Goal: Information Seeking & Learning: Learn about a topic

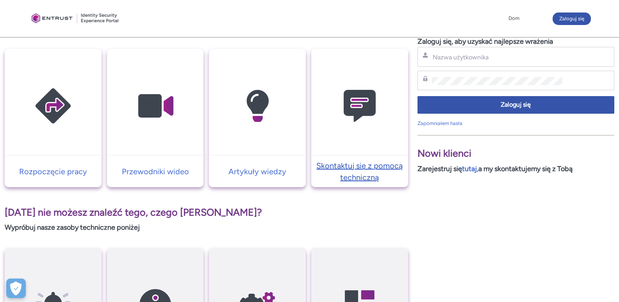
click at [350, 170] on p "Skontaktuj się z pomocą techniczną" at bounding box center [359, 171] width 89 height 23
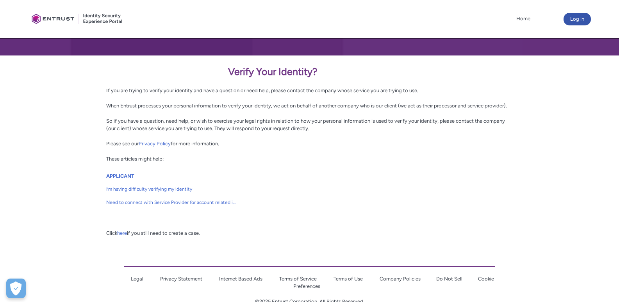
click at [56, 104] on div at bounding box center [51, 149] width 103 height 188
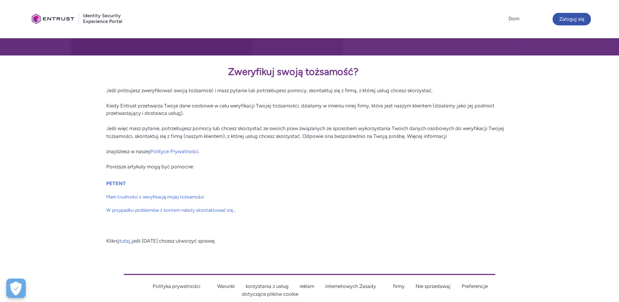
click at [302, 129] on font "Jeśli więc masz pytanie, potrzebujesz pomocy lub chcesz skorzystać ze swoich pr…" at bounding box center [305, 132] width 398 height 14
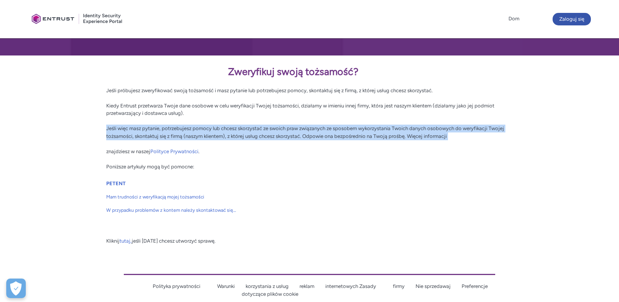
click at [302, 129] on font "Jeśli więc masz pytanie, potrzebujesz pomocy lub chcesz skorzystać ze swoich pr…" at bounding box center [305, 132] width 398 height 14
click at [347, 130] on font "Jeśli więc masz pytanie, potrzebujesz pomocy lub chcesz skorzystać ze swoich pr…" at bounding box center [305, 132] width 398 height 14
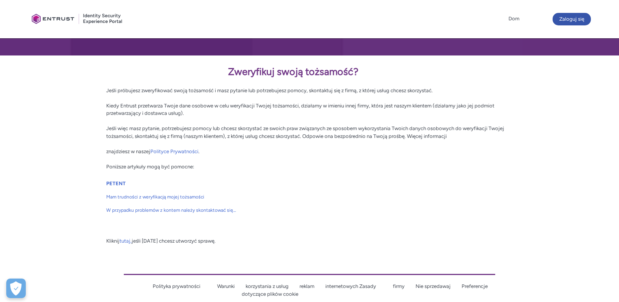
click at [360, 125] on font "Jeśli więc masz pytanie, potrzebujesz pomocy lub chcesz skorzystać ze swoich pr…" at bounding box center [305, 132] width 398 height 14
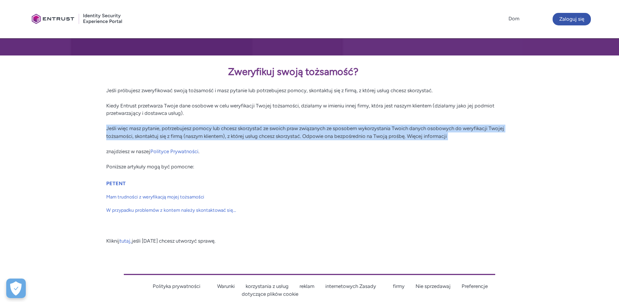
click at [360, 125] on font "Jeśli więc masz pytanie, potrzebujesz pomocy lub chcesz skorzystać ze swoich pr…" at bounding box center [305, 132] width 398 height 14
click at [317, 132] on div "Zweryfikuj swoją tożsamość? Jeśli próbujesz zweryfikować swoją tożsamość i masz…" at bounding box center [309, 117] width 407 height 106
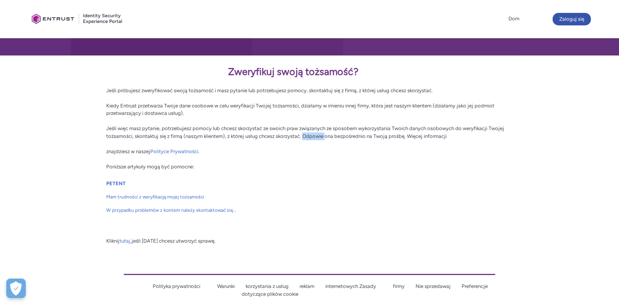
click at [317, 132] on div "Zweryfikuj swoją tożsamość? Jeśli próbujesz zweryfikować swoją tożsamość i masz…" at bounding box center [309, 117] width 407 height 106
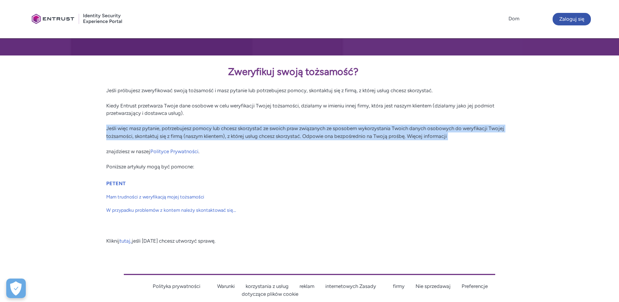
click at [317, 132] on div "Zweryfikuj swoją tożsamość? Jeśli próbujesz zweryfikować swoją tożsamość i masz…" at bounding box center [309, 117] width 407 height 106
click at [343, 131] on font "Jeśli więc masz pytanie, potrzebujesz pomocy lub chcesz skorzystać ze swoich pr…" at bounding box center [305, 132] width 398 height 14
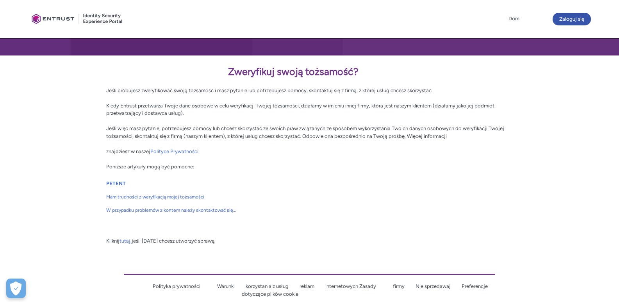
click at [330, 126] on font "Jeśli więc masz pytanie, potrzebujesz pomocy lub chcesz skorzystać ze swoich pr…" at bounding box center [305, 132] width 398 height 14
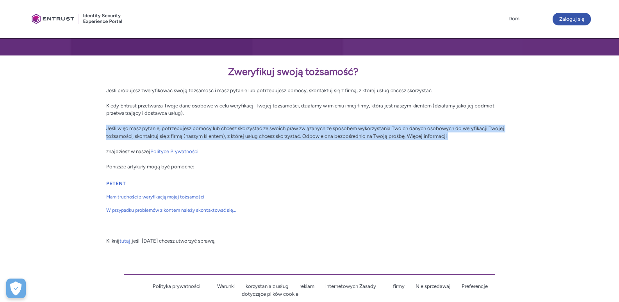
click at [330, 126] on font "Jeśli więc masz pytanie, potrzebujesz pomocy lub chcesz skorzystać ze swoich pr…" at bounding box center [305, 132] width 398 height 14
click at [310, 130] on font "Jeśli więc masz pytanie, potrzebujesz pomocy lub chcesz skorzystać ze swoich pr…" at bounding box center [305, 132] width 398 height 14
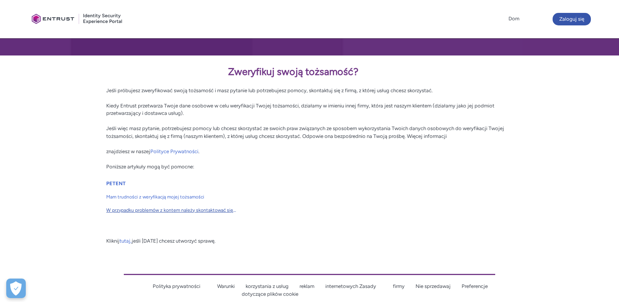
scroll to position [143, 0]
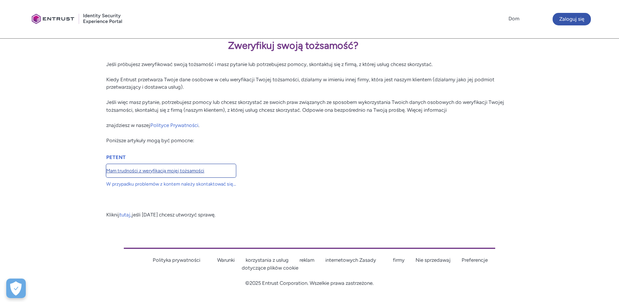
click at [120, 167] on span "Mam trudności z weryfikacją mojej tożsamości" at bounding box center [171, 170] width 130 height 7
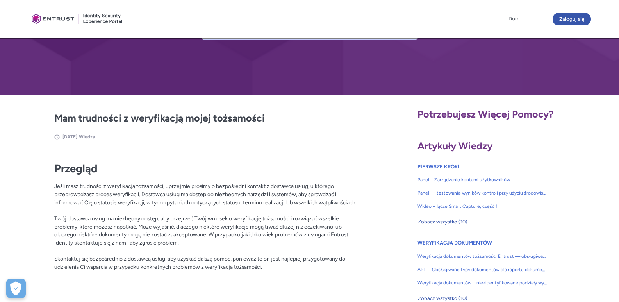
scroll to position [195, 0]
